Goal: Find specific page/section: Find specific page/section

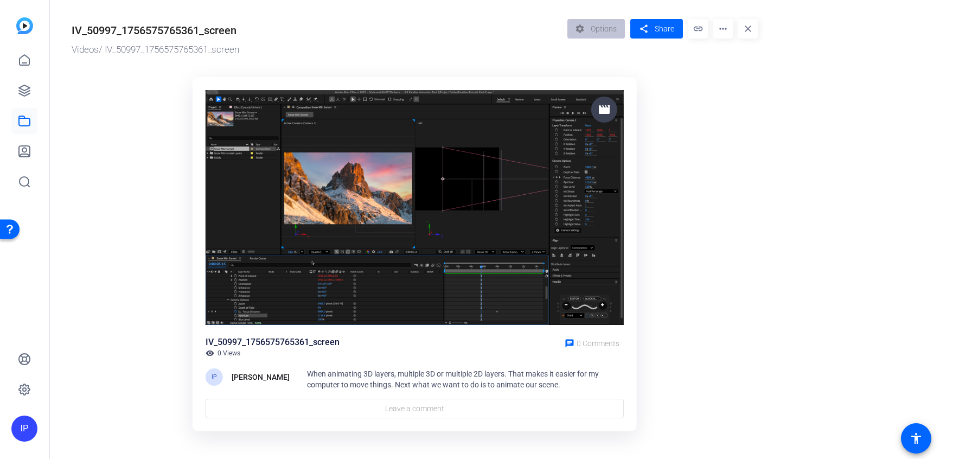
click at [731, 292] on ktd-grid "movie IV_50997_1756575765361_screen visibility 0 Views chat 0 Comments IP [PERS…" at bounding box center [415, 254] width 686 height 369
click at [725, 30] on mat-icon "more_horiz" at bounding box center [723, 29] width 20 height 20
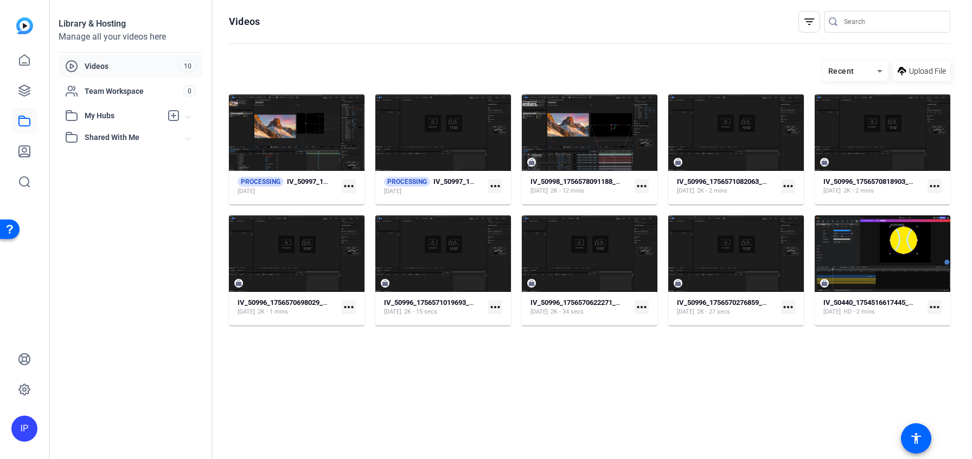
click at [490, 187] on mat-icon "more_horiz" at bounding box center [495, 186] width 14 height 14
click at [471, 188] on div at bounding box center [486, 229] width 972 height 459
click at [462, 181] on strong "IV_50997_1756574641720_screen" at bounding box center [486, 181] width 107 height 8
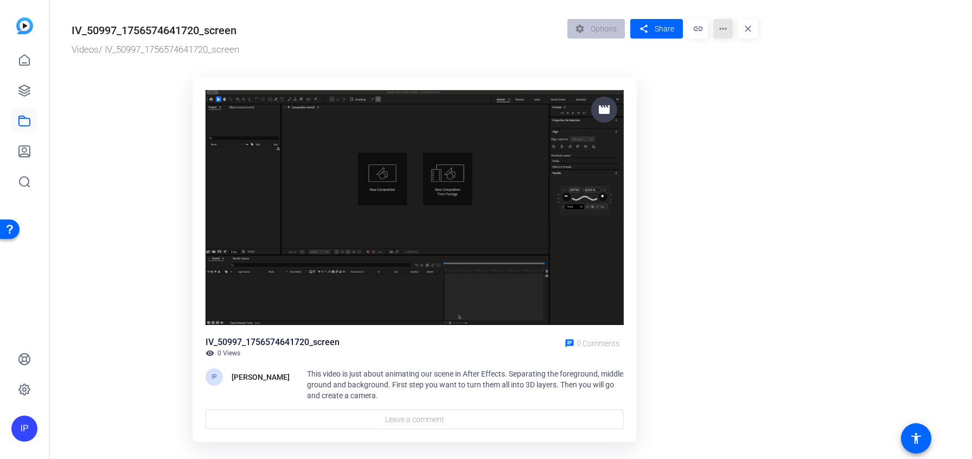
click at [725, 28] on mat-icon "more_horiz" at bounding box center [723, 29] width 20 height 20
click at [707, 189] on div at bounding box center [486, 229] width 972 height 459
click at [98, 34] on div "IV_50997_1756574641720_screen" at bounding box center [154, 30] width 165 height 16
